Goal: Task Accomplishment & Management: Manage account settings

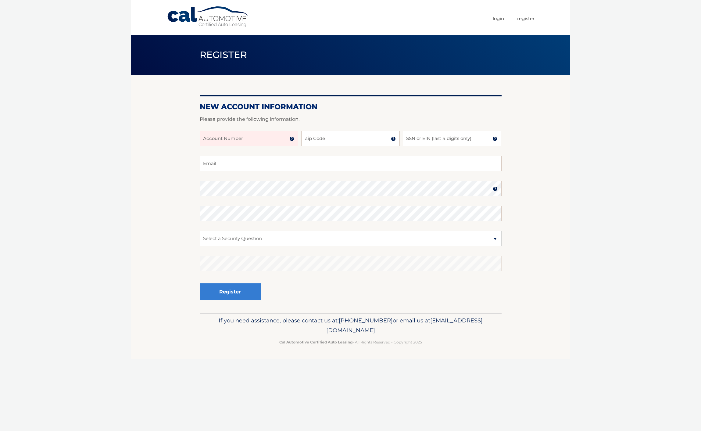
click at [271, 143] on input "Account Number" at bounding box center [249, 138] width 98 height 15
type input "44455974748"
click at [333, 141] on input "Zip Code" at bounding box center [350, 138] width 98 height 15
type input "33624"
type input "6192"
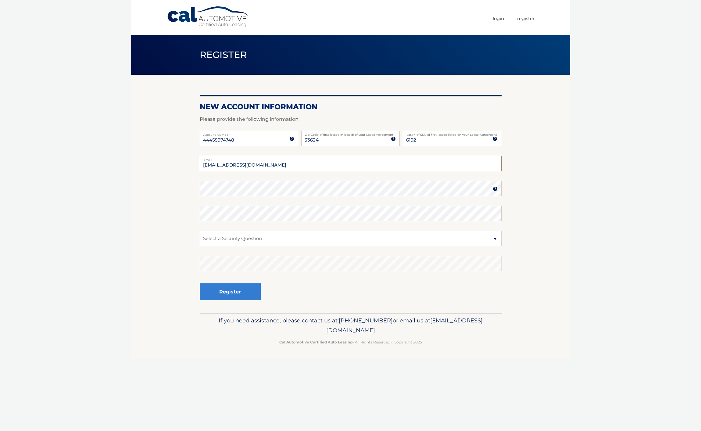
drag, startPoint x: 276, startPoint y: 161, endPoint x: 179, endPoint y: 162, distance: 97.3
click at [180, 163] on section "New Account Information Please provide the following information. 44455974748 A…" at bounding box center [350, 194] width 439 height 238
drag, startPoint x: 248, startPoint y: 159, endPoint x: 188, endPoint y: 152, distance: 60.9
click at [188, 152] on section "New Account Information Please provide the following information. 44455974748 A…" at bounding box center [350, 194] width 439 height 238
type input "tcuttsstickels@bayshorefilmsllc.com"
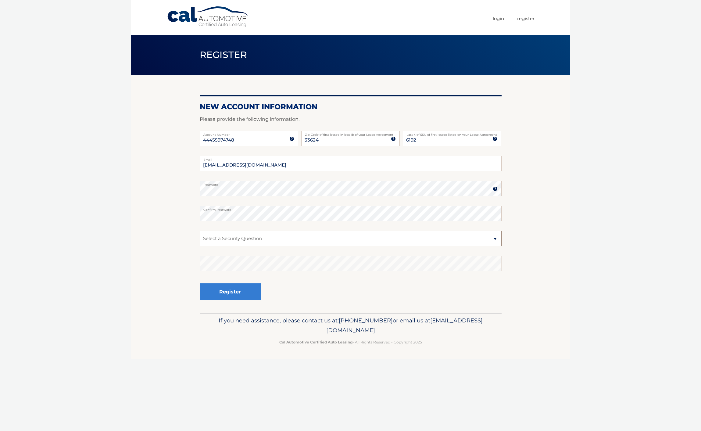
click at [224, 240] on select "Select a Security Question What was the name of your elementary school? What is…" at bounding box center [351, 238] width 302 height 15
select select "2"
click at [225, 240] on select "Select a Security Question What was the name of your elementary school? What is…" at bounding box center [351, 238] width 302 height 15
click at [291, 241] on select "Select a Security Question What was the name of your elementary school? What is…" at bounding box center [351, 238] width 302 height 15
click at [228, 293] on button "Register" at bounding box center [230, 291] width 61 height 17
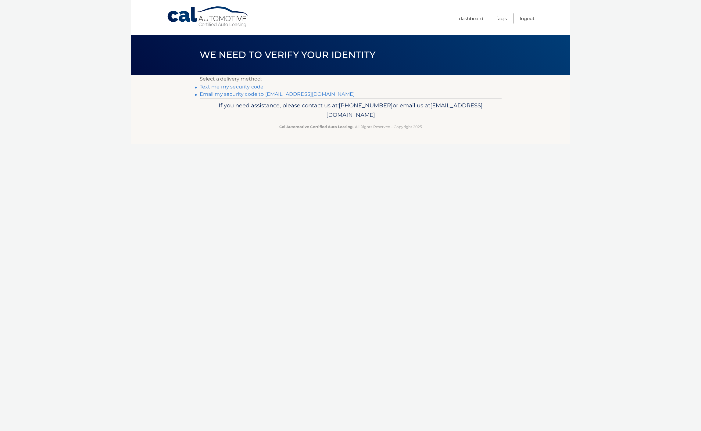
click at [233, 94] on link "**********" at bounding box center [277, 94] width 155 height 6
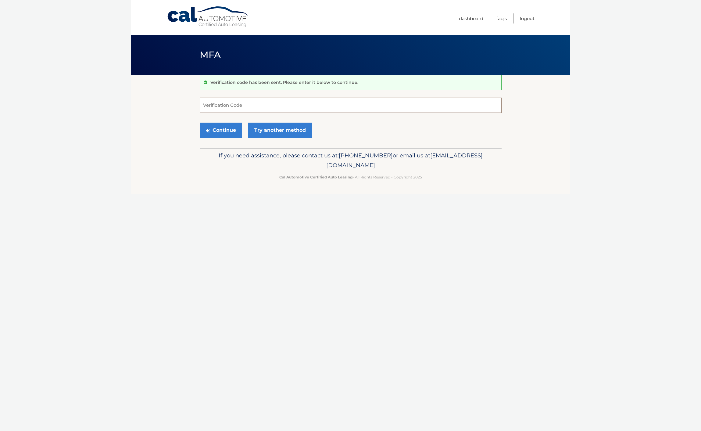
click at [234, 105] on input "Verification Code" at bounding box center [351, 105] width 302 height 15
type input "686852"
click at [223, 128] on button "Continue" at bounding box center [221, 130] width 42 height 15
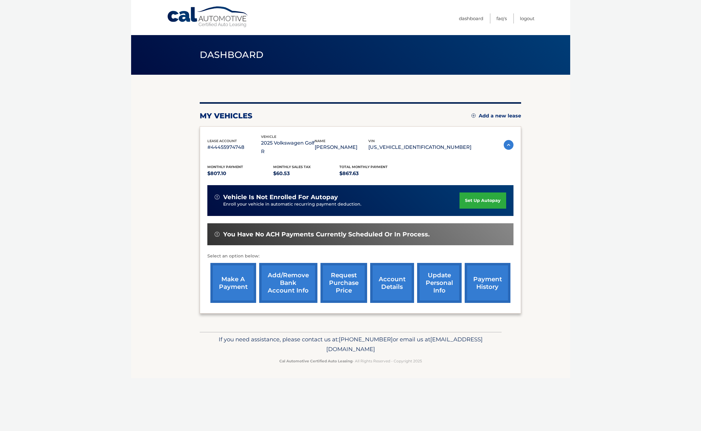
click at [475, 192] on link "set up autopay" at bounding box center [482, 200] width 46 height 16
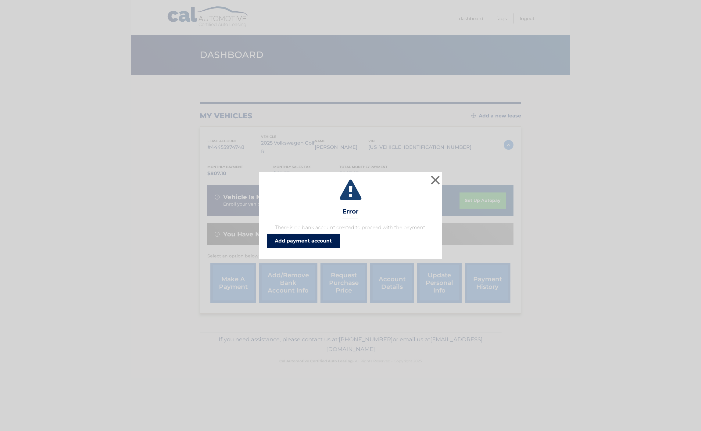
click at [289, 241] on link "Add payment account" at bounding box center [303, 241] width 73 height 15
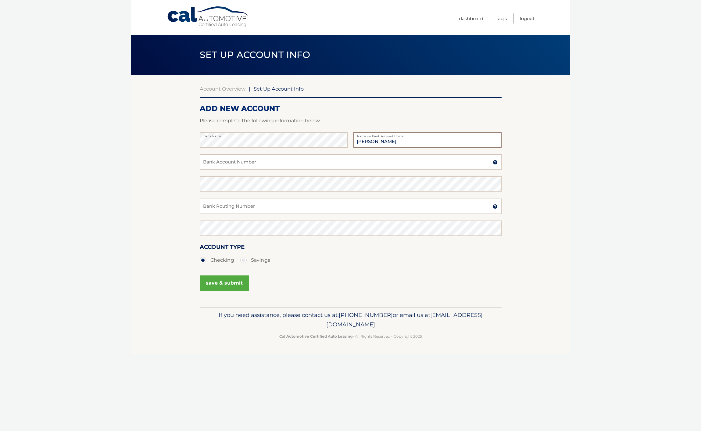
type input "[PERSON_NAME]"
click at [223, 161] on input "Bank Account Number" at bounding box center [351, 161] width 302 height 15
type input "656011687018"
click at [218, 201] on input "Bank Routing Number" at bounding box center [351, 205] width 302 height 15
type input "063102152"
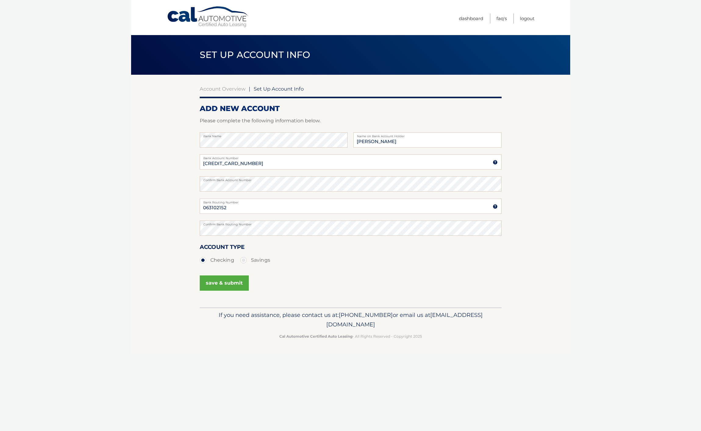
click at [219, 284] on button "save & submit" at bounding box center [224, 282] width 49 height 15
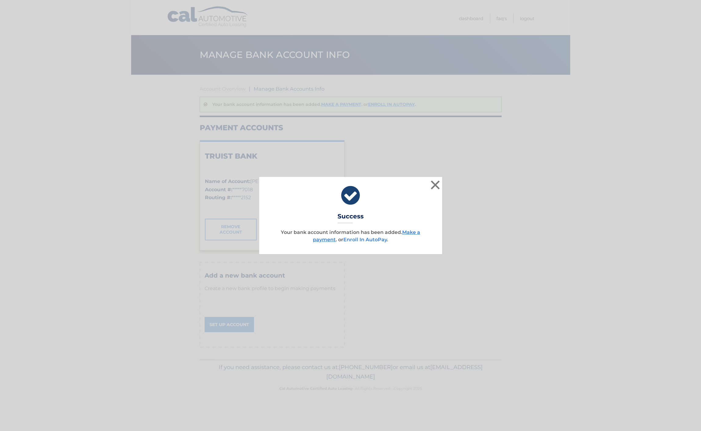
click at [361, 240] on link "Enroll In AutoPay" at bounding box center [365, 240] width 44 height 6
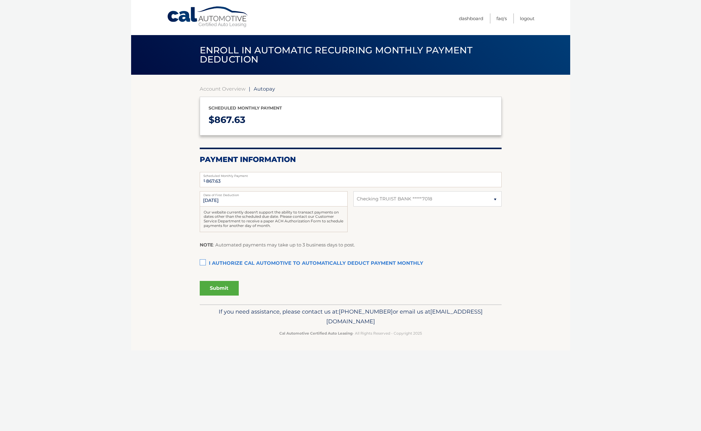
select select "MDRjNDZhZjctYmRlNC00NDk0LWFkNjYtZGY5ZDY3MzU2MjBl"
click at [472, 19] on link "Dashboard" at bounding box center [471, 18] width 24 height 10
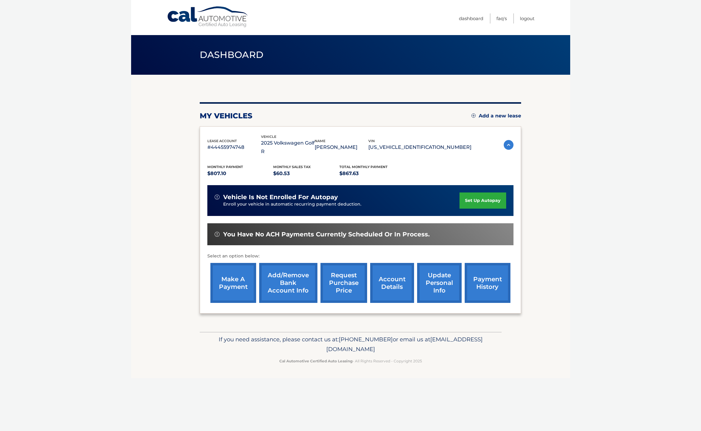
click at [233, 274] on link "make a payment" at bounding box center [233, 283] width 46 height 40
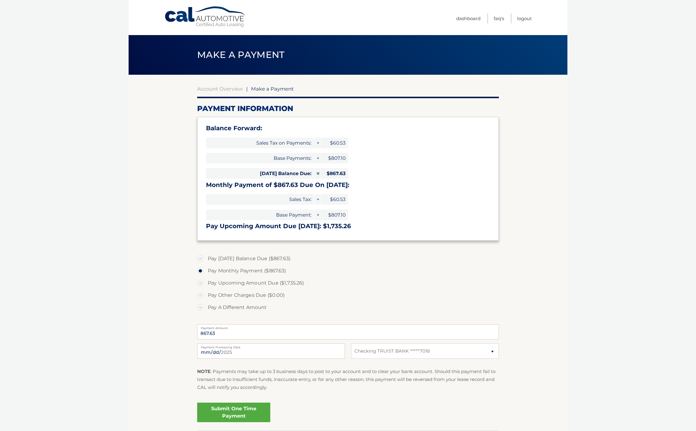
select select "MDRjNDZhZjctYmRlNC00NDk0LWFkNjYtZGY5ZDY3MzU2MjBl"
click at [202, 259] on label "Pay [DATE] Balance Due ($867.63)" at bounding box center [348, 258] width 302 height 12
click at [202, 259] on input "Pay [DATE] Balance Due ($867.63)" at bounding box center [203, 257] width 6 height 10
radio input "true"
click at [220, 412] on link "Submit One Time Payment" at bounding box center [233, 412] width 73 height 20
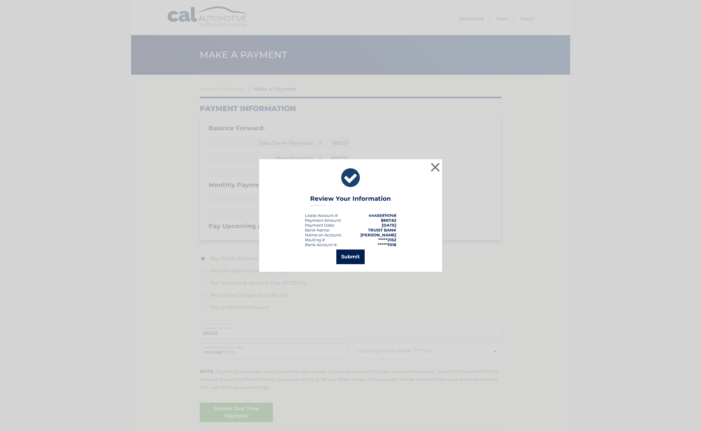
click at [350, 257] on button "Submit" at bounding box center [350, 256] width 28 height 15
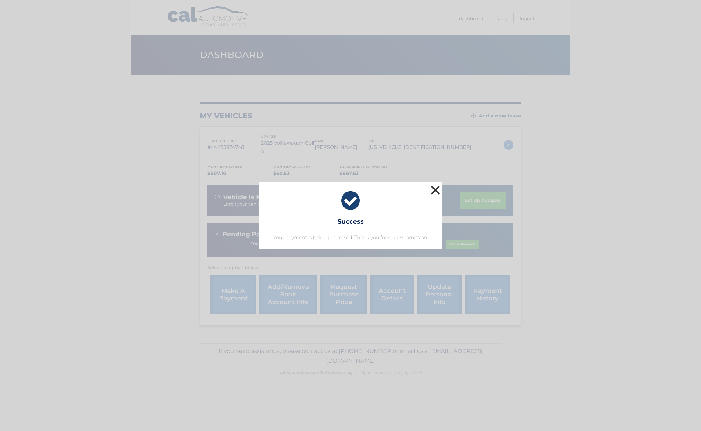
click at [435, 191] on button "×" at bounding box center [435, 190] width 12 height 12
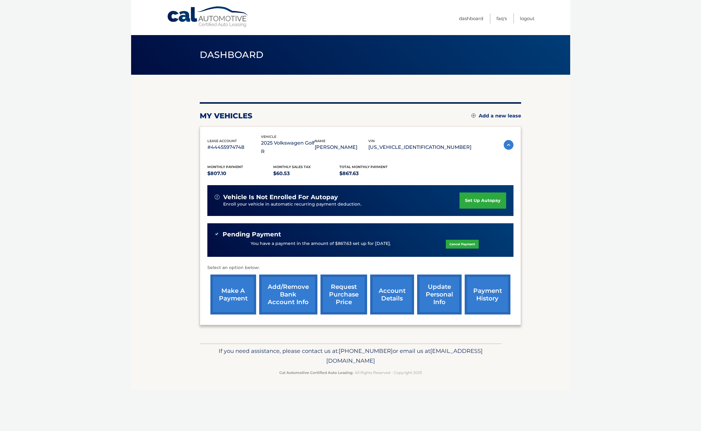
click at [484, 192] on link "set up autopay" at bounding box center [482, 200] width 46 height 16
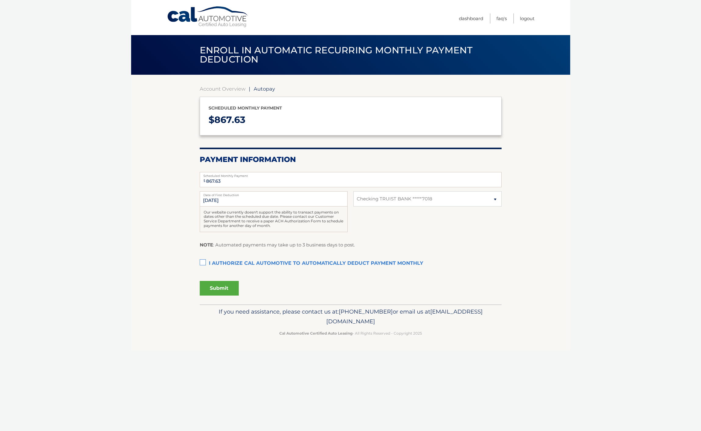
select select "MDRjNDZhZjctYmRlNC00NDk0LWFkNjYtZGY5ZDY3MzU2MjBl"
drag, startPoint x: 204, startPoint y: 262, endPoint x: 194, endPoint y: 266, distance: 9.7
click at [204, 262] on label "I authorize cal automotive to automatically deduct payment monthly This checkbo…" at bounding box center [351, 263] width 302 height 12
click at [0, 0] on input "I authorize cal automotive to automatically deduct payment monthly This checkbo…" at bounding box center [0, 0] width 0 height 0
click at [220, 289] on button "Submit" at bounding box center [219, 288] width 39 height 15
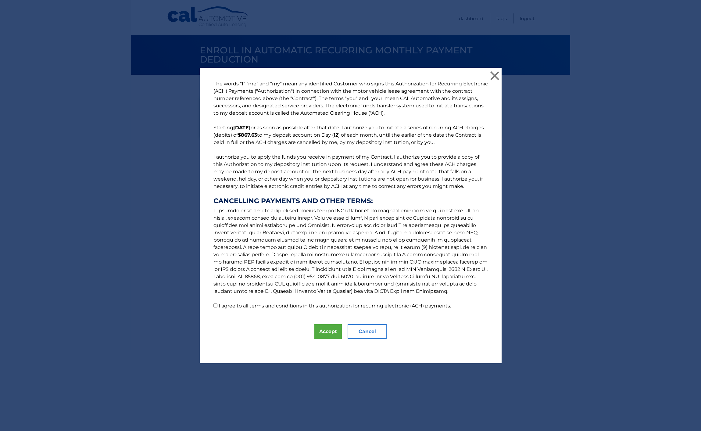
click at [213, 306] on input "I agree to all terms and conditions in this authorization for recurring electro…" at bounding box center [215, 305] width 4 height 4
checkbox input "true"
click at [326, 334] on button "Accept" at bounding box center [327, 331] width 27 height 15
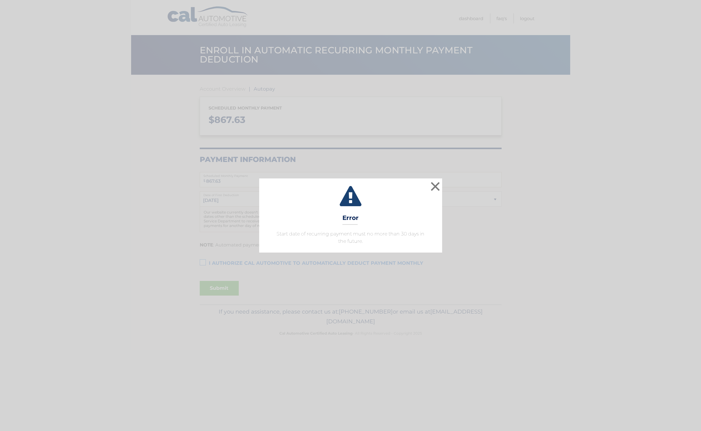
select select "MDRjNDZhZjctYmRlNC00NDk0LWFkNjYtZGY5ZDY3MzU2MjBl"
click at [436, 185] on button "×" at bounding box center [435, 186] width 12 height 12
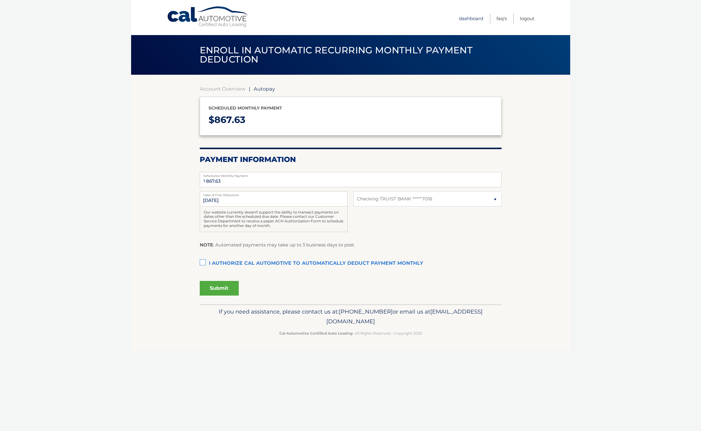
click at [466, 17] on link "Dashboard" at bounding box center [471, 18] width 24 height 10
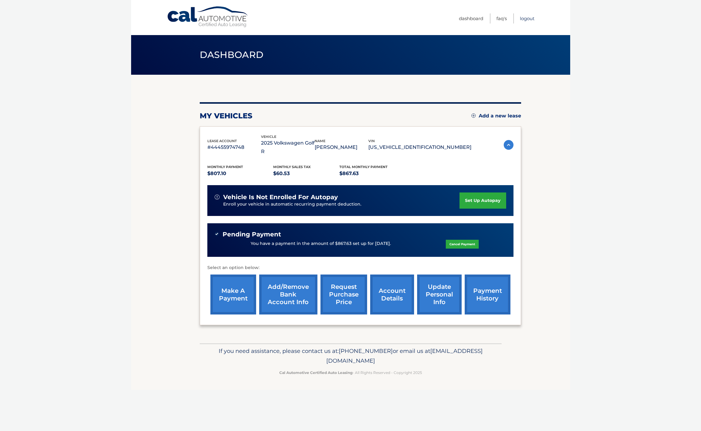
click at [527, 17] on link "Logout" at bounding box center [527, 18] width 15 height 10
